Goal: Find contact information: Find contact information

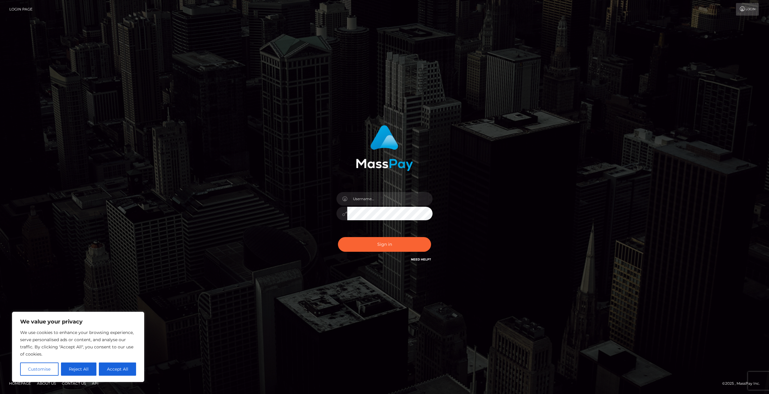
click at [373, 194] on input "text" at bounding box center [389, 199] width 85 height 14
type input "[EMAIL_ADDRESS][DOMAIN_NAME]"
click at [367, 248] on button "Sign in" at bounding box center [384, 244] width 93 height 15
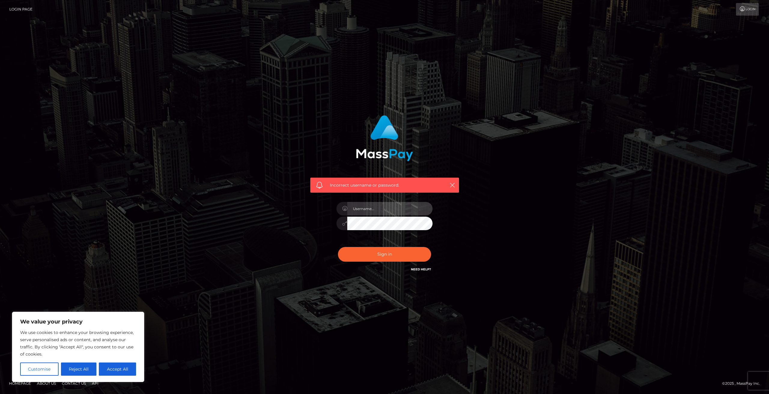
click at [379, 211] on input "text" at bounding box center [389, 209] width 85 height 14
type input "[EMAIL_ADDRESS][DOMAIN_NAME]"
click at [303, 228] on div "Incorrect username or password. Shunofem@gmail.com" at bounding box center [384, 197] width 167 height 173
click at [355, 253] on button "Sign in" at bounding box center [384, 254] width 93 height 15
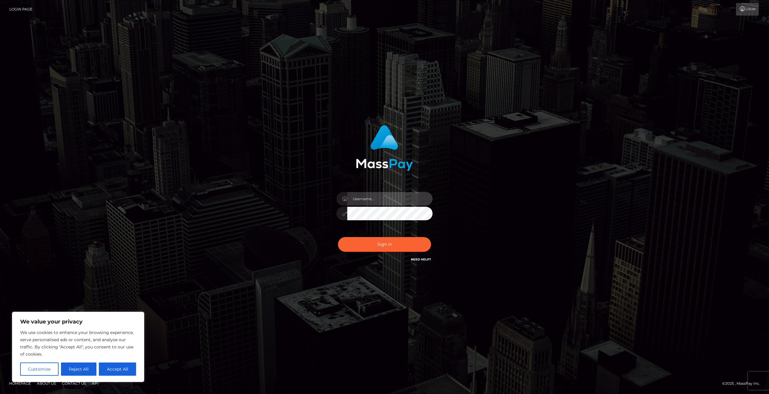
click at [394, 205] on input "text" at bounding box center [389, 199] width 85 height 14
type input "[EMAIL_ADDRESS][DOMAIN_NAME]"
click at [330, 215] on div "Shunofem@gmail.com Sign in" at bounding box center [385, 194] width 158 height 147
click at [356, 246] on button "Sign in" at bounding box center [384, 244] width 93 height 15
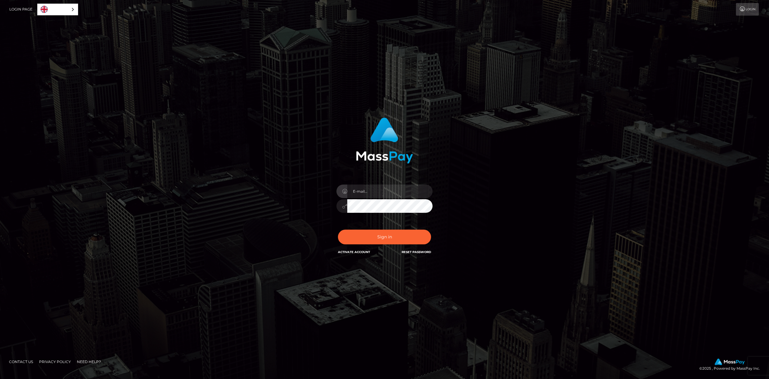
type input "[EMAIL_ADDRESS][DOMAIN_NAME]"
click at [323, 209] on div "In order to protect your account, we're utilizing the help of a captcha service…" at bounding box center [385, 186] width 158 height 147
click at [484, 206] on div "In order to protect your account, we're utilizing the help of a captcha service…" at bounding box center [384, 189] width 343 height 153
click at [394, 237] on button "Sign in" at bounding box center [384, 237] width 93 height 15
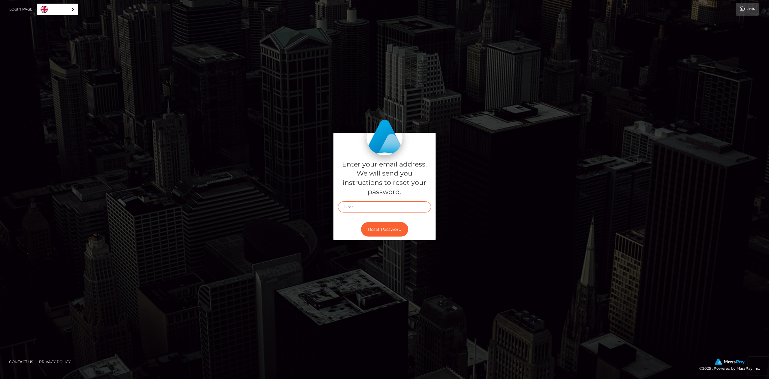
click at [367, 208] on input "text" at bounding box center [384, 206] width 93 height 11
type input "Shunofem@gmail.com"
click at [388, 227] on button "Reset Password" at bounding box center [384, 229] width 47 height 15
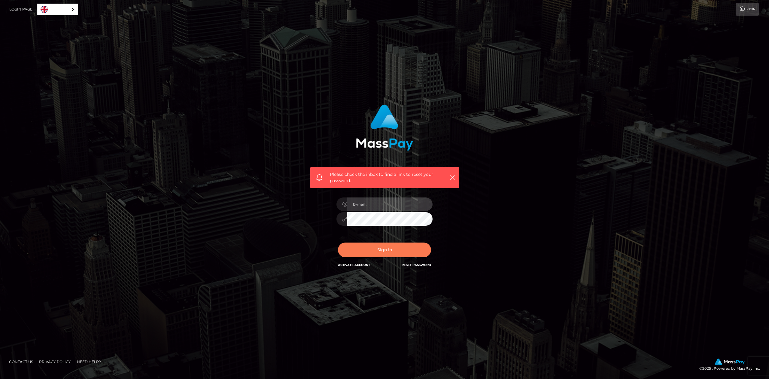
type input "Shunofem@gmail.com"
click at [396, 246] on button "Sign in" at bounding box center [384, 249] width 93 height 15
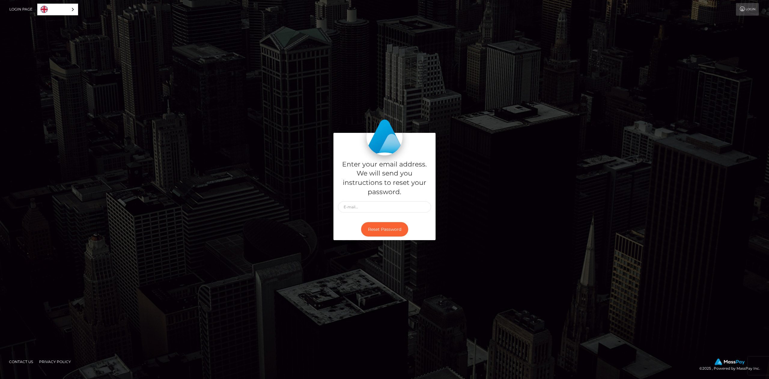
click at [20, 360] on link "Contact Us" at bounding box center [21, 361] width 29 height 9
click at [19, 359] on link "Contact Us" at bounding box center [21, 361] width 29 height 9
click at [743, 11] on icon at bounding box center [742, 9] width 6 height 5
